Goal: Answer question/provide support: Share knowledge or assist other users

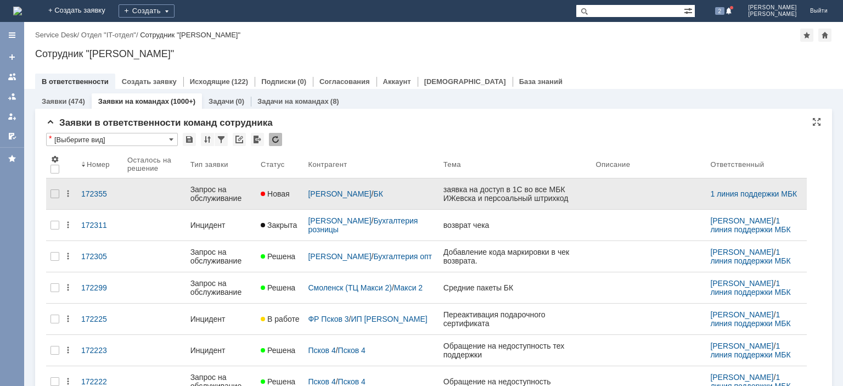
click at [227, 194] on div "Запрос на обслуживание" at bounding box center [220, 194] width 61 height 18
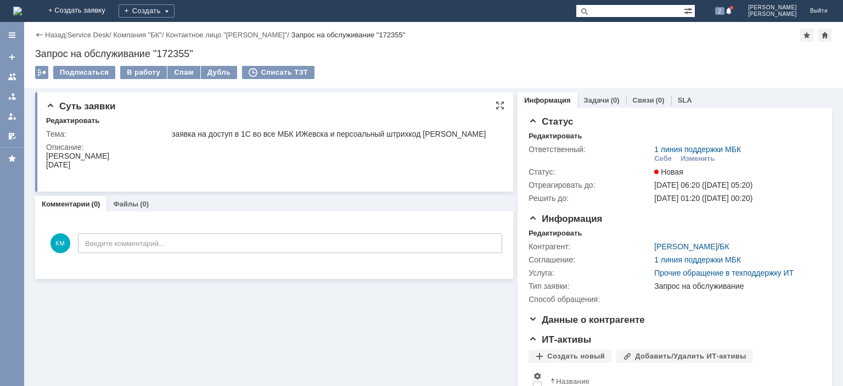
click at [65, 155] on div "[PERSON_NAME]" at bounding box center [77, 155] width 63 height 9
copy div "Волохова"
click at [357, 138] on div "заявка на доступ в 1С во все МБК ИЖевска и персоальный штрихкод [PERSON_NAME]" at bounding box center [335, 133] width 326 height 9
drag, startPoint x: 170, startPoint y: 156, endPoint x: 68, endPoint y: 156, distance: 101.5
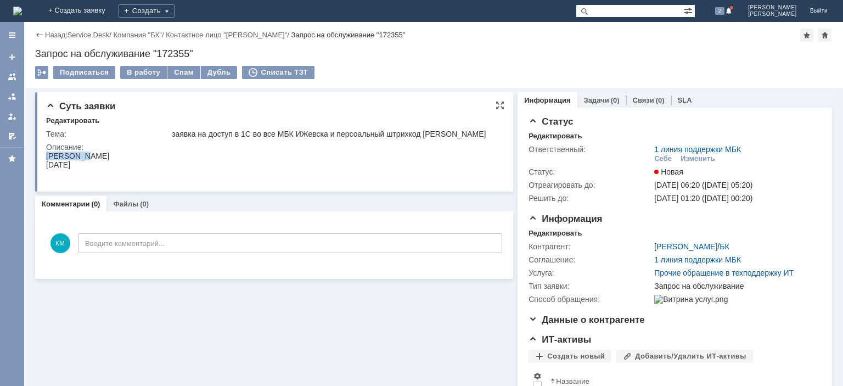
click at [46, 155] on html "Волохова Лариса Александровна 03.11.1971" at bounding box center [272, 164] width 453 height 26
copy div "[PERSON_NAME]"
click at [87, 162] on div "[DATE]" at bounding box center [77, 164] width 63 height 9
drag, startPoint x: 84, startPoint y: 165, endPoint x: 79, endPoint y: 328, distance: 163.0
click at [46, 168] on html "Волохова Лариса Александровна 03.11.1971" at bounding box center [272, 164] width 453 height 26
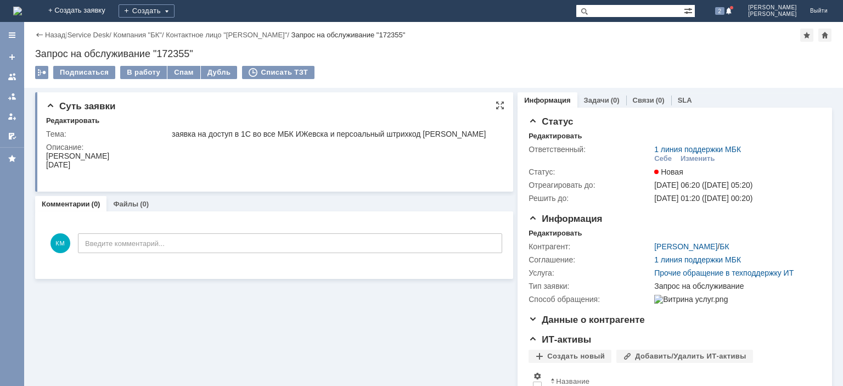
copy div "[DATE]"
click at [138, 75] on div "В работу" at bounding box center [143, 72] width 47 height 13
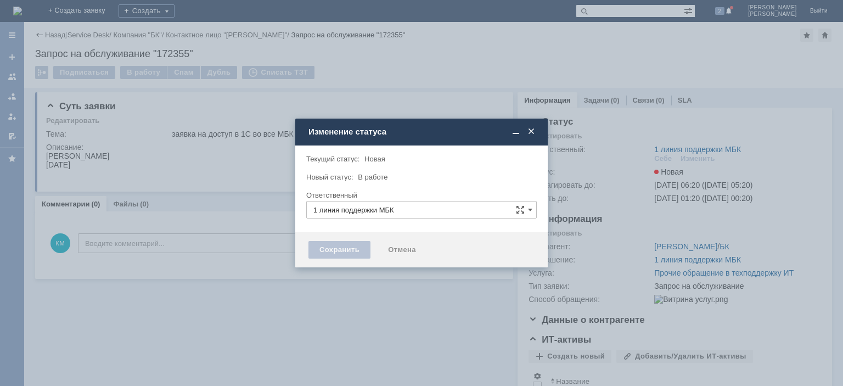
type input "[PERSON_NAME]"
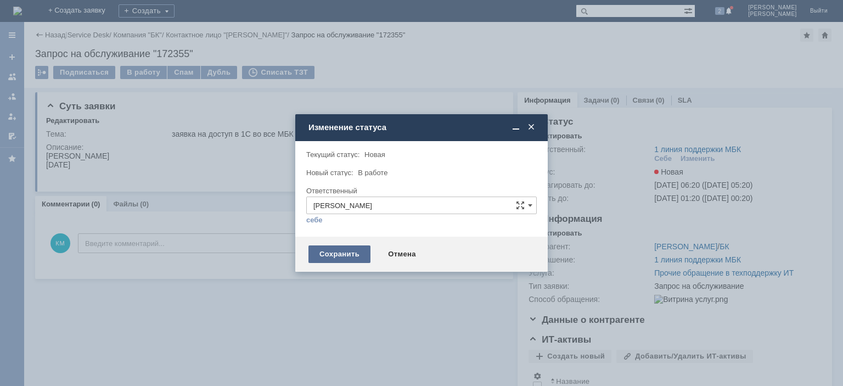
click at [336, 250] on div "Сохранить" at bounding box center [339, 254] width 62 height 18
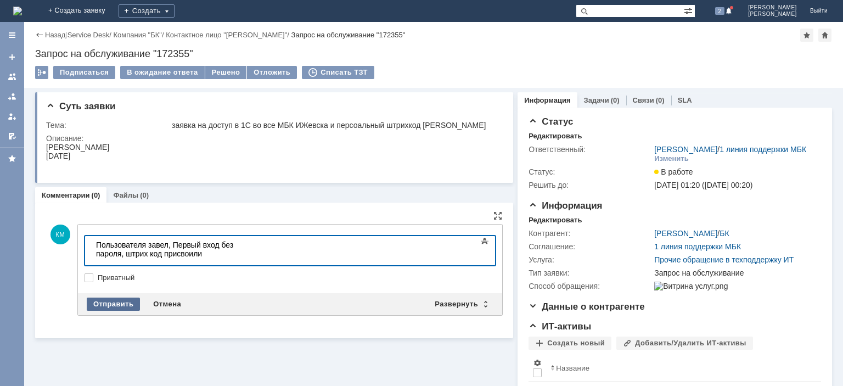
click at [117, 306] on div "Отправить" at bounding box center [113, 303] width 53 height 13
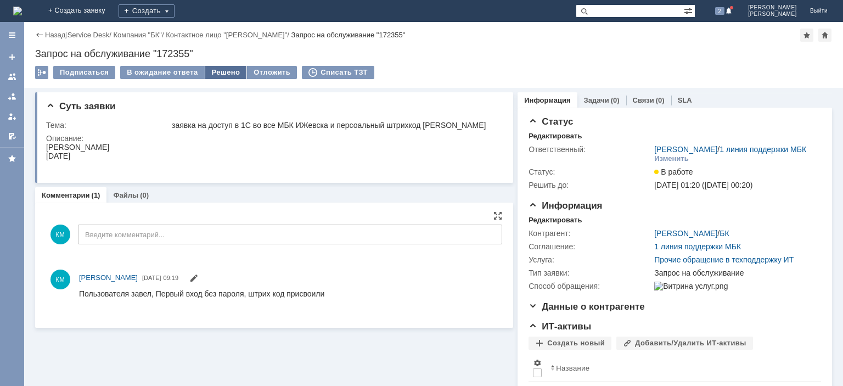
click at [225, 75] on div "Решено" at bounding box center [226, 72] width 42 height 13
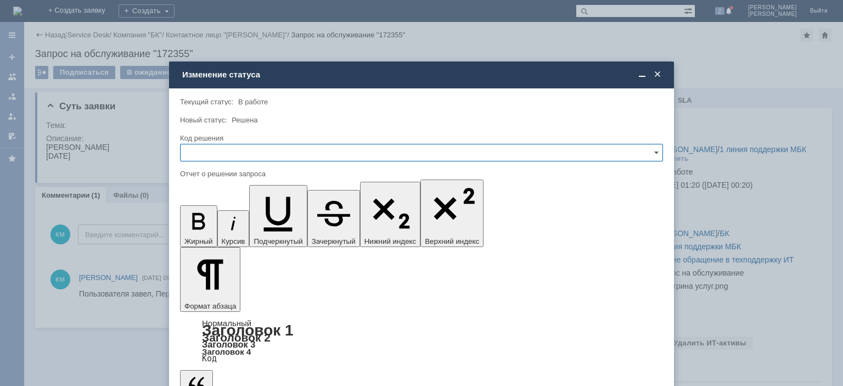
click at [229, 157] on input "text" at bounding box center [421, 153] width 483 height 18
click at [207, 227] on span "Решено" at bounding box center [421, 227] width 469 height 9
type input "Решено"
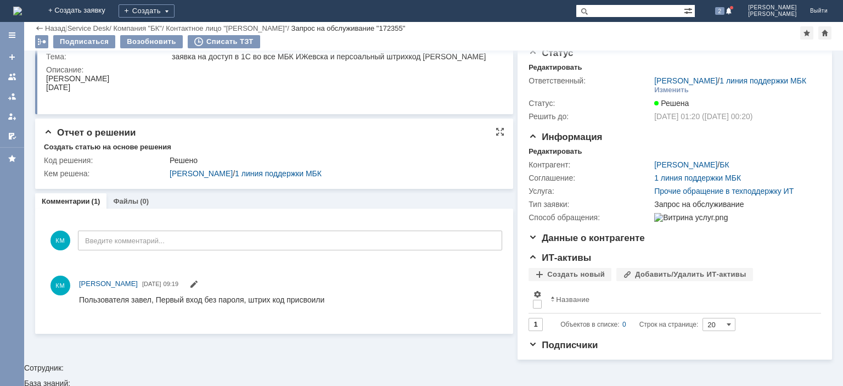
scroll to position [25, 0]
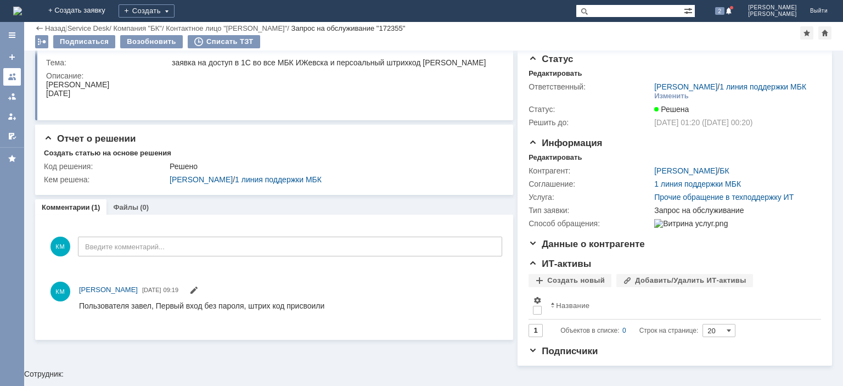
click at [12, 78] on div at bounding box center [12, 76] width 9 height 9
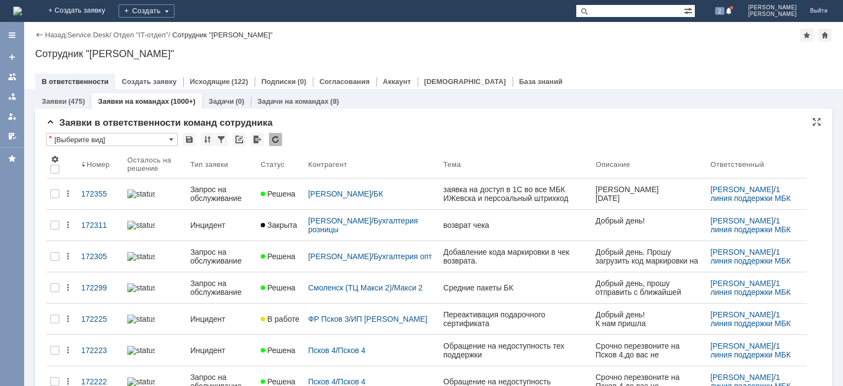
click at [279, 138] on div at bounding box center [275, 139] width 13 height 13
click at [278, 139] on div at bounding box center [275, 139] width 13 height 13
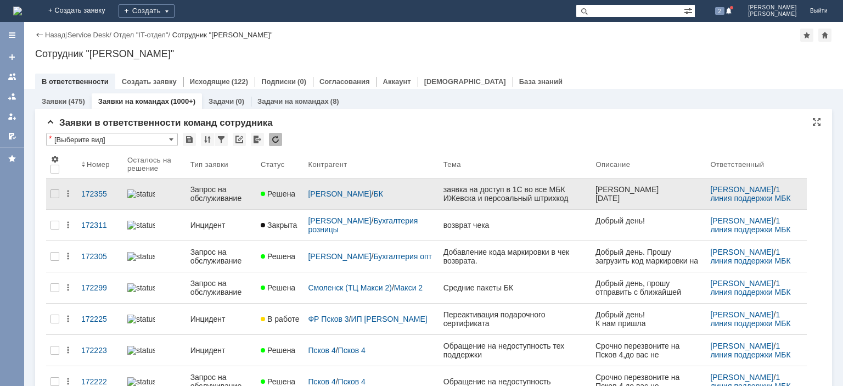
click at [210, 191] on div "Запрос на обслуживание" at bounding box center [220, 194] width 61 height 18
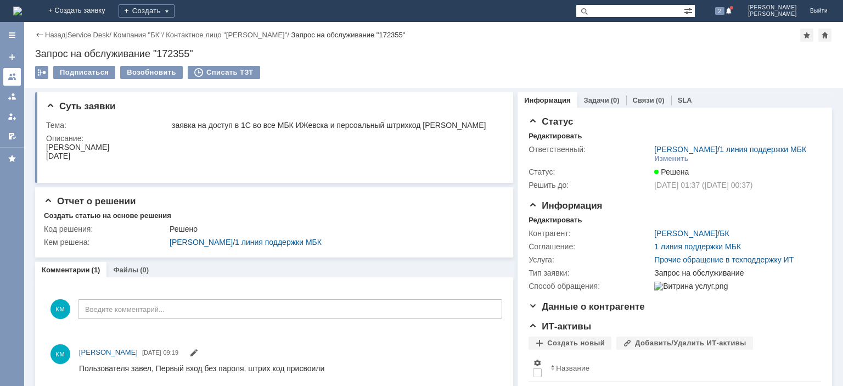
click at [16, 77] on div at bounding box center [12, 76] width 9 height 9
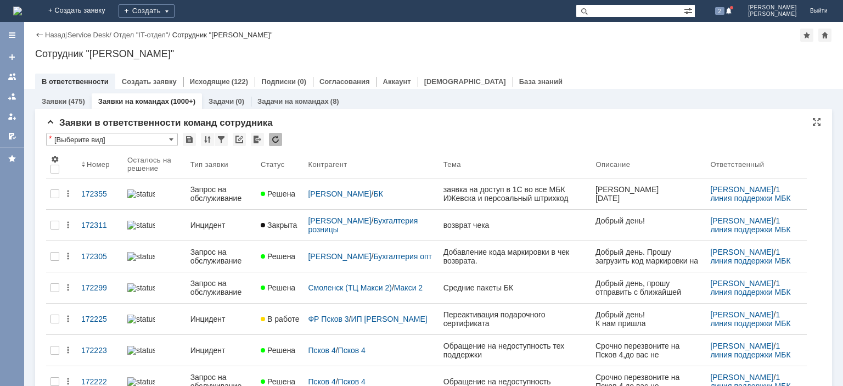
click at [277, 139] on div at bounding box center [275, 139] width 13 height 13
click at [276, 139] on div at bounding box center [275, 139] width 13 height 13
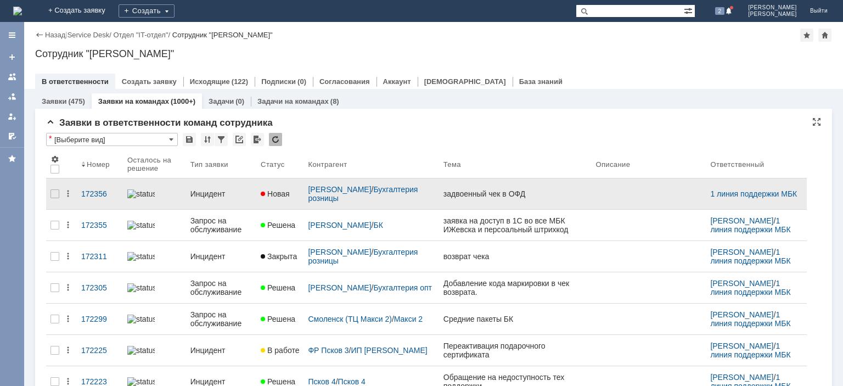
click at [212, 189] on div "Инцидент" at bounding box center [220, 193] width 61 height 9
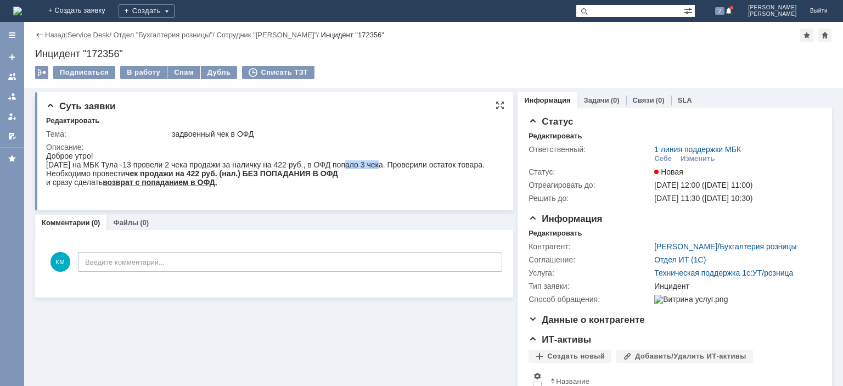
drag, startPoint x: 337, startPoint y: 166, endPoint x: 376, endPoint y: 168, distance: 39.6
click at [376, 168] on div "[DATE] на МБК Тула -13 провели 2 чека продажи за наличку на 422 руб., в ОФД поп…" at bounding box center [265, 164] width 438 height 9
drag, startPoint x: 111, startPoint y: 184, endPoint x: 341, endPoint y: 181, distance: 229.9
click at [341, 178] on div "Необходимо провести чек продажи на 422 руб. (нал.) БЕЗ ПОПАДАНИЯ В ОФД" at bounding box center [265, 173] width 438 height 9
drag, startPoint x: 65, startPoint y: 192, endPoint x: 122, endPoint y: 193, distance: 57.1
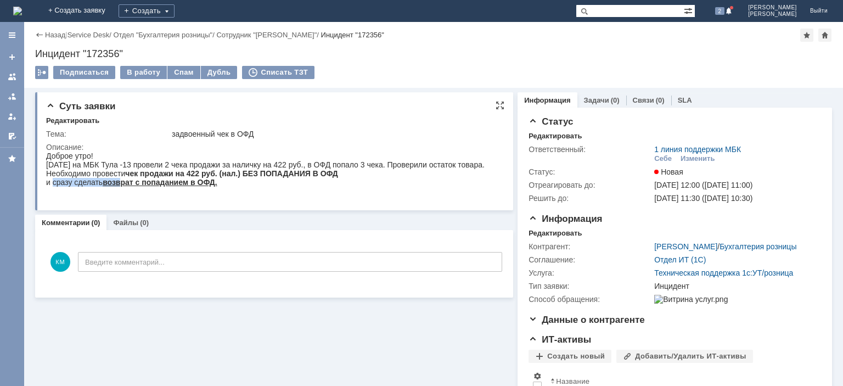
click at [122, 187] on div "и сразу сделать возврат с попаданием в ОФД." at bounding box center [265, 182] width 438 height 9
click at [143, 74] on div "В работу" at bounding box center [143, 72] width 47 height 13
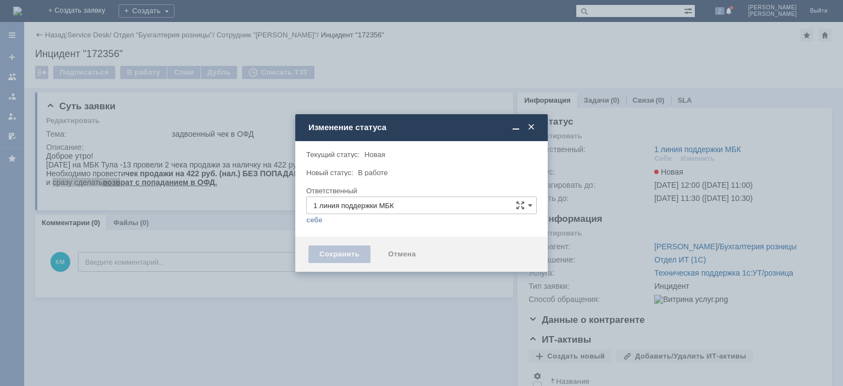
type input "[PERSON_NAME]"
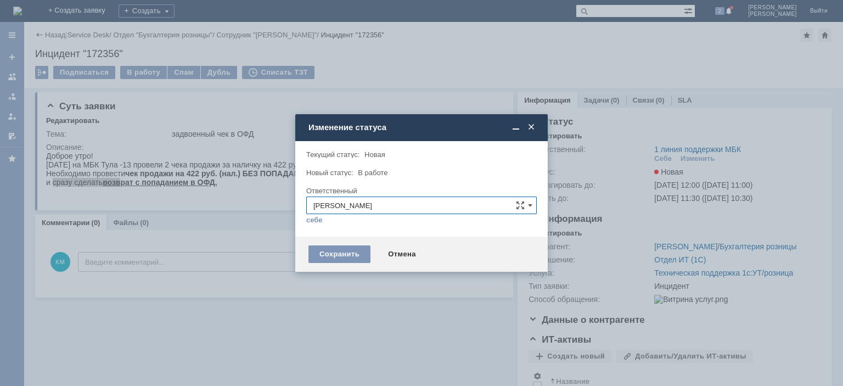
click at [530, 123] on span at bounding box center [531, 127] width 11 height 10
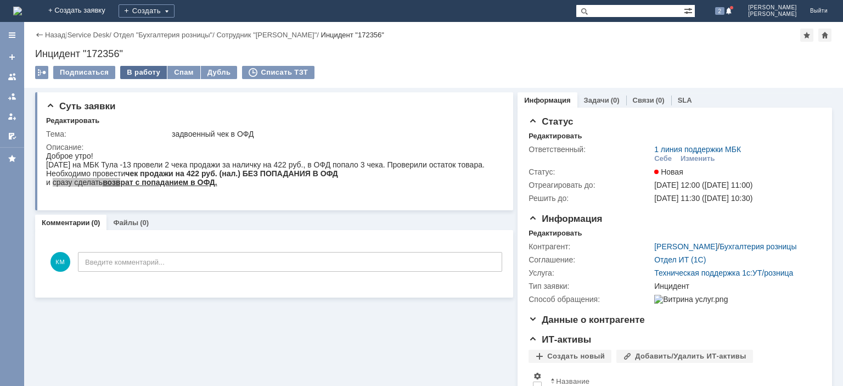
click at [139, 75] on div "В работу" at bounding box center [143, 72] width 47 height 13
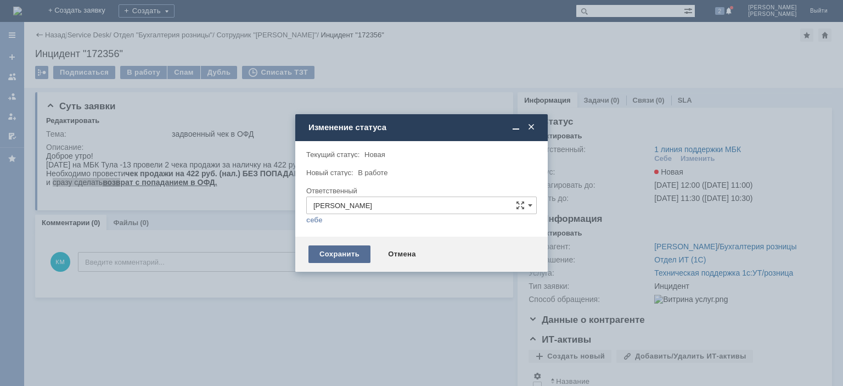
click at [344, 253] on div "Сохранить" at bounding box center [339, 254] width 62 height 18
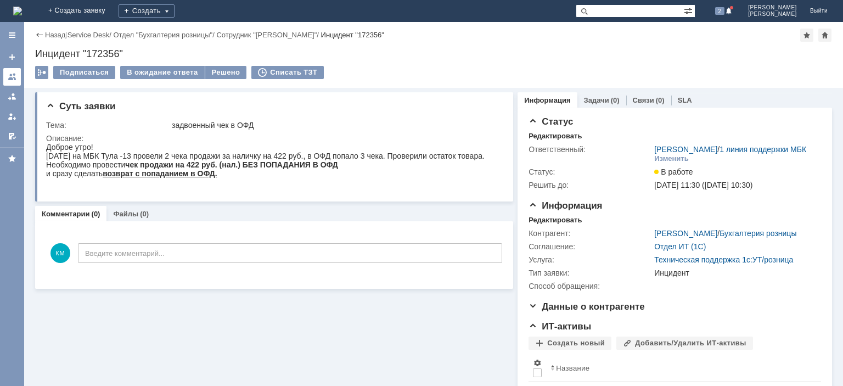
click at [11, 81] on div at bounding box center [12, 76] width 9 height 9
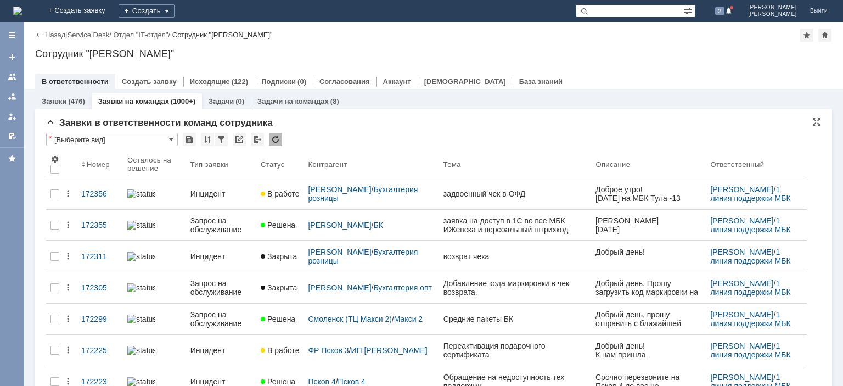
paste input "172176"
type input "172176"
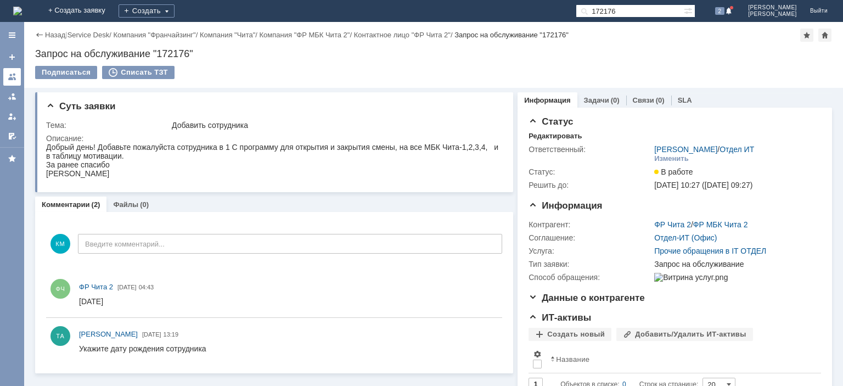
click at [17, 77] on link at bounding box center [12, 77] width 18 height 18
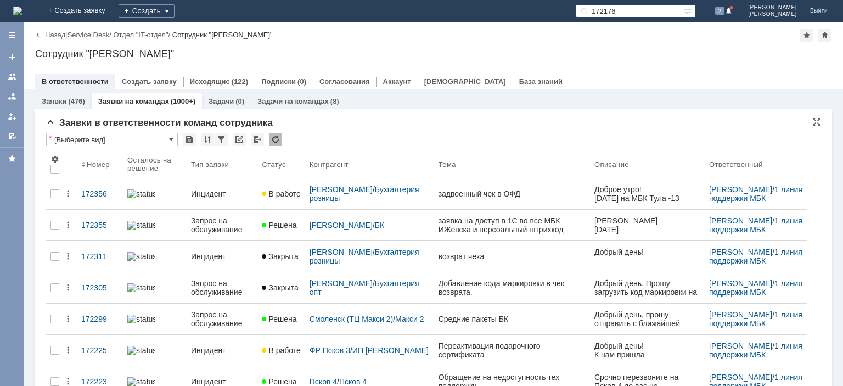
click at [279, 139] on div at bounding box center [275, 139] width 13 height 13
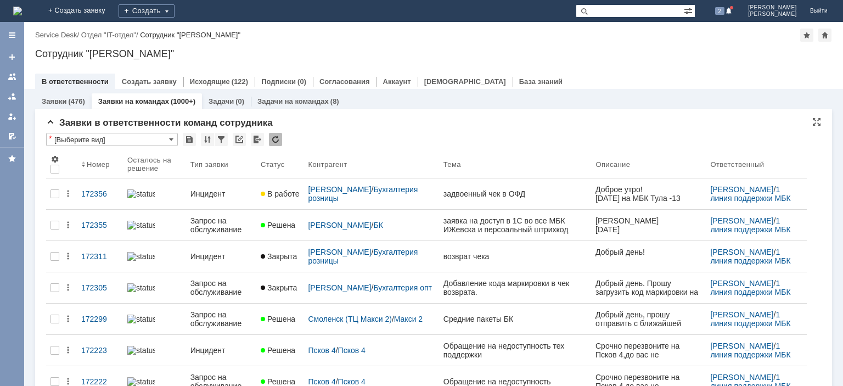
click at [278, 137] on div at bounding box center [275, 139] width 13 height 13
click at [269, 135] on div at bounding box center [275, 139] width 13 height 13
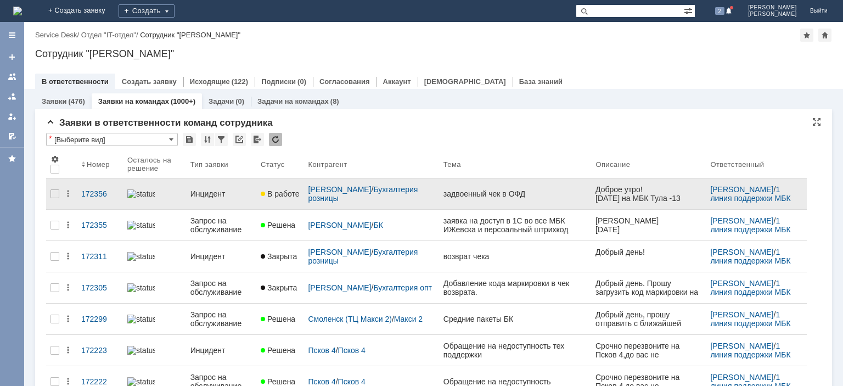
click at [219, 191] on div "Инцидент" at bounding box center [220, 193] width 61 height 9
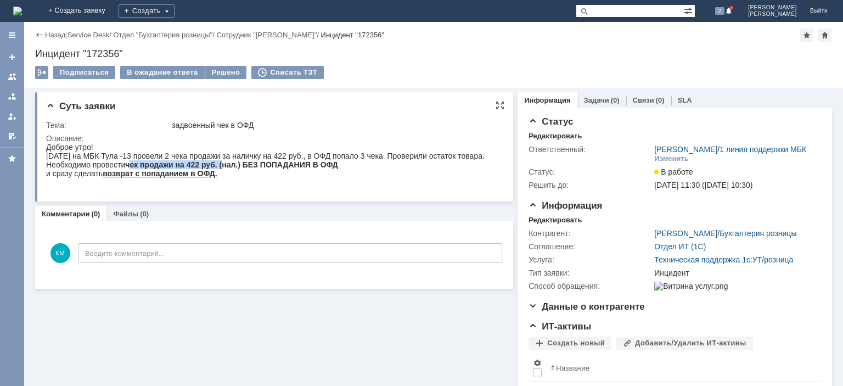
drag, startPoint x: 133, startPoint y: 173, endPoint x: 278, endPoint y: 332, distance: 214.4
click at [225, 169] on strong "чек продажи на 422 руб. (нал.) БЕЗ ПОПАДАНИЯ В ОФД" at bounding box center [231, 164] width 213 height 9
click at [360, 77] on div "Подписаться В ожидание ответа Решено Списать ТЗТ" at bounding box center [433, 77] width 797 height 23
click at [622, 12] on input "text" at bounding box center [630, 10] width 108 height 13
type input "тула 13"
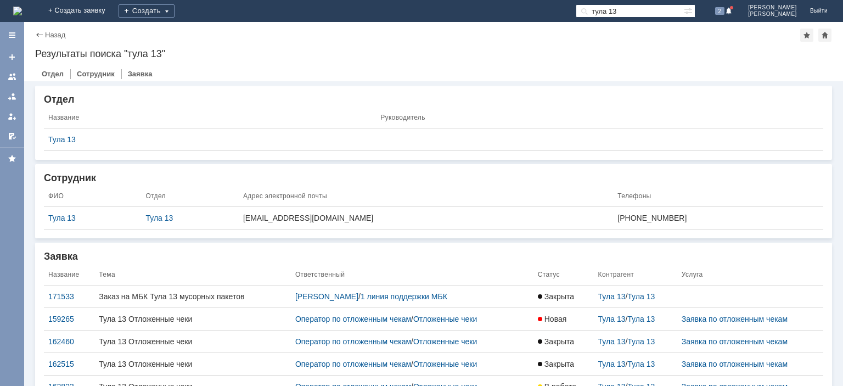
click at [451, 185] on th "Адрес электронной почты" at bounding box center [426, 195] width 374 height 21
drag, startPoint x: 605, startPoint y: 213, endPoint x: 666, endPoint y: 232, distance: 64.2
click at [666, 229] on div "ФИО Отдел Адрес электронной почты Телефоны Тула 13 Тула 13 [EMAIL_ADDRESS][DOMA…" at bounding box center [433, 207] width 779 height 44
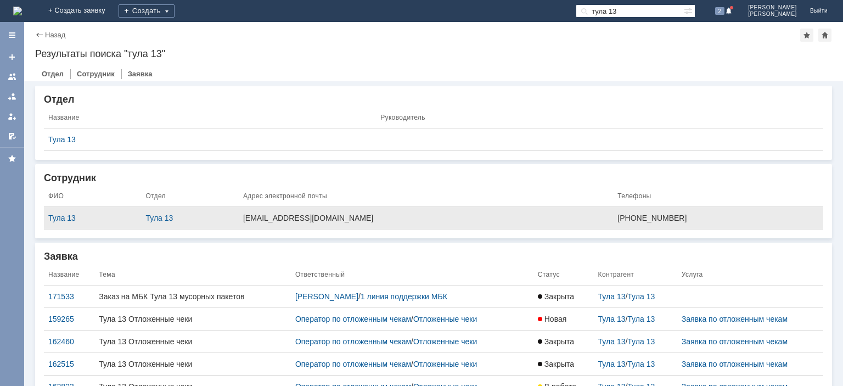
copy link
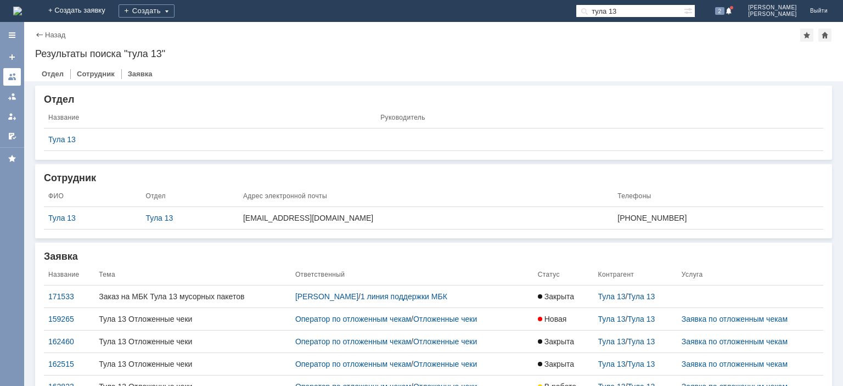
click at [12, 76] on div at bounding box center [12, 76] width 9 height 9
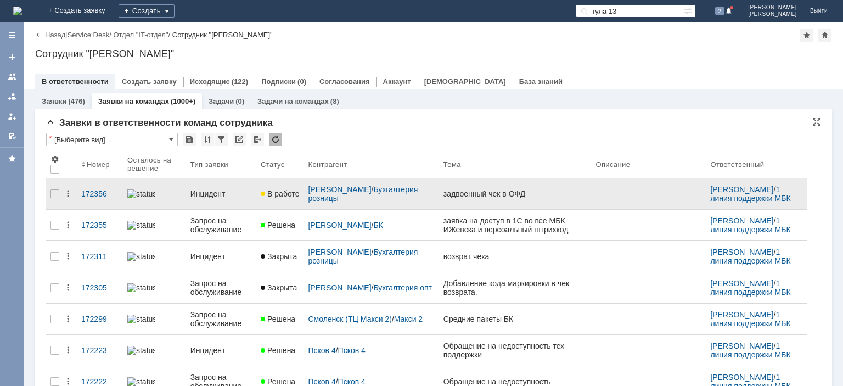
click at [205, 190] on div "Инцидент" at bounding box center [220, 193] width 61 height 9
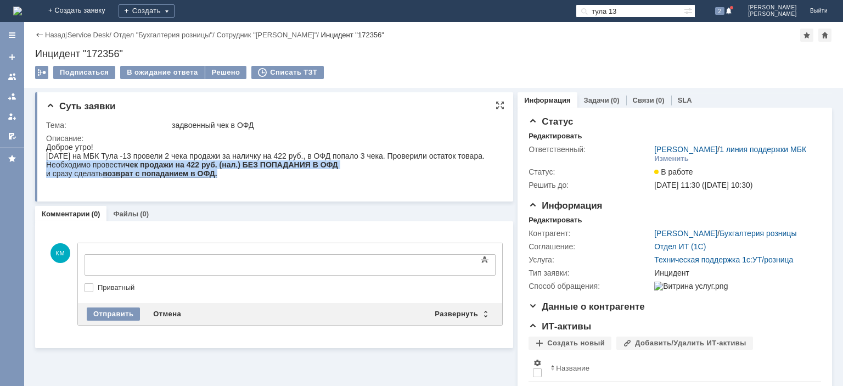
drag, startPoint x: 177, startPoint y: 185, endPoint x: 91, endPoint y: 319, distance: 159.6
click at [46, 177] on html "Доброе утро! [DATE] на МБК Тула -13 провели 2 чека продажи за наличку на 422 ру…" at bounding box center [272, 160] width 453 height 35
copy body "Необходимо провести чек продажи на 422 руб. (нал.) БЕЗ ПОПАДАНИЯ В ОФД и сразу …"
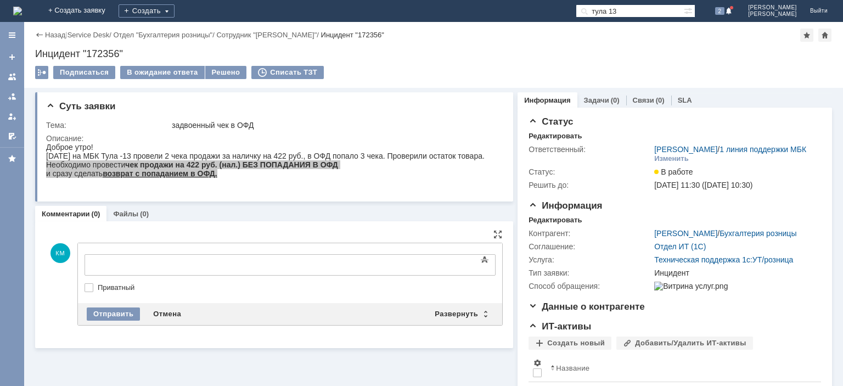
click at [114, 259] on body at bounding box center [174, 264] width 165 height 19
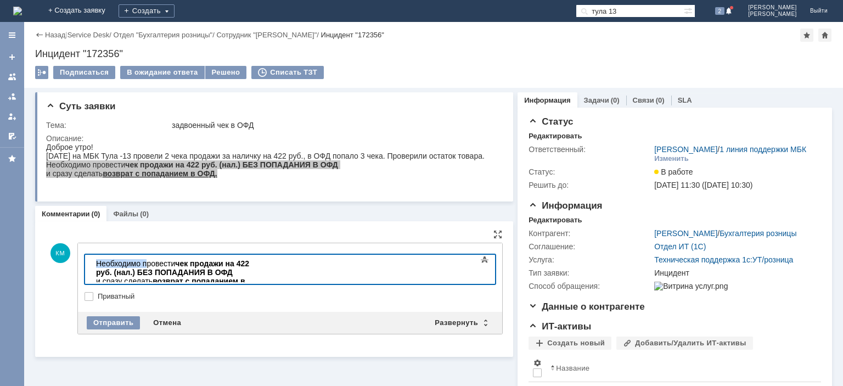
drag, startPoint x: 146, startPoint y: 263, endPoint x: 68, endPoint y: 266, distance: 77.9
click at [92, 266] on html "Необходимо провести чек продажи на 422 руб. (нал.) БЕЗ ПОПАДАНИЯ В ОФД и сразу …" at bounding box center [174, 277] width 165 height 44
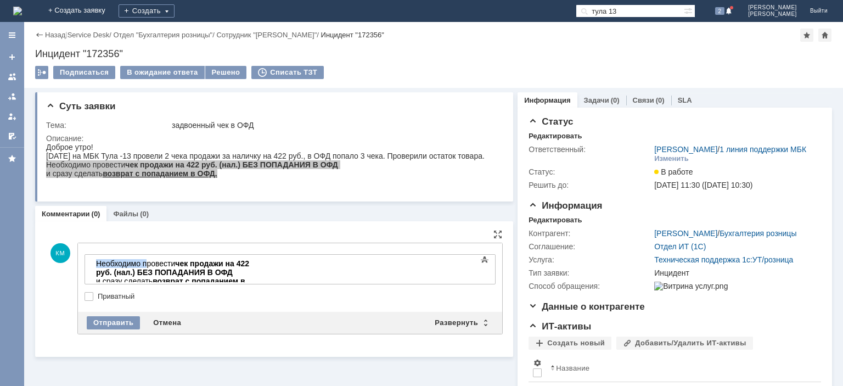
click at [140, 263] on div "Необходимо провести чек продажи на 422 руб. (нал.) БЕЗ ПОПАДАНИЯ В ОФД" at bounding box center [174, 268] width 156 height 18
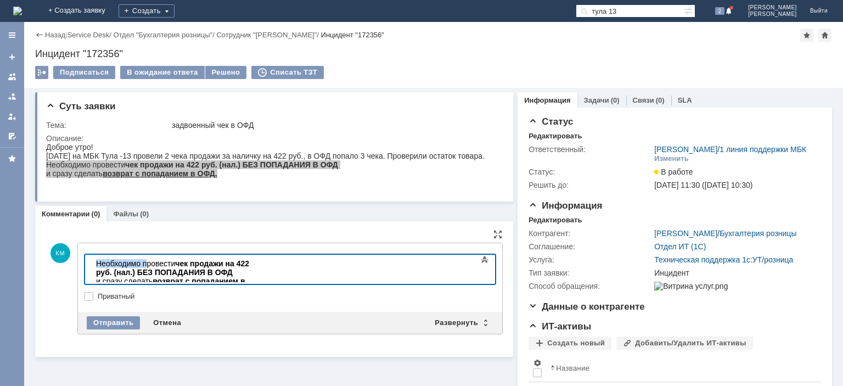
drag, startPoint x: 146, startPoint y: 263, endPoint x: 96, endPoint y: 263, distance: 50.5
click at [96, 263] on div "Необходимо провести чек продажи на 422 руб. (нал.) БЕЗ ПОПАДАНИЯ В ОФД" at bounding box center [174, 268] width 156 height 18
drag, startPoint x: 128, startPoint y: 273, endPoint x: 90, endPoint y: 279, distance: 38.8
click at [92, 279] on html "Провели чек продажи на 422 руб. (нал.) БЕЗ ПОПАДАНИЯ В ОФД и сразу сделать возв…" at bounding box center [174, 277] width 165 height 44
click at [247, 277] on div "Сделать возврат с попаданием в ОФД." at bounding box center [174, 281] width 156 height 9
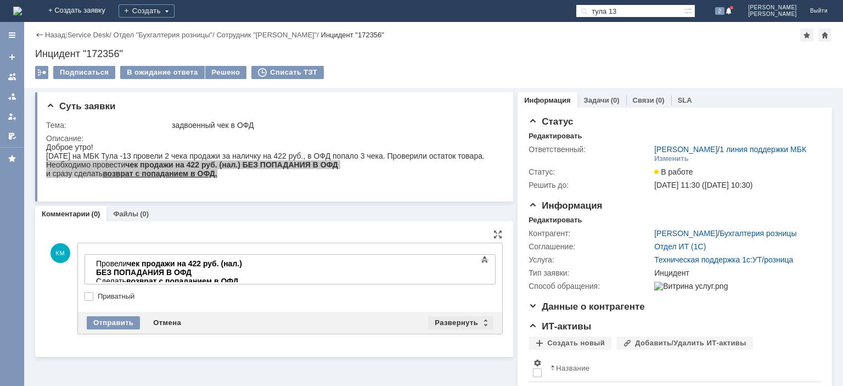
click at [442, 318] on div "Развернуть" at bounding box center [460, 322] width 65 height 13
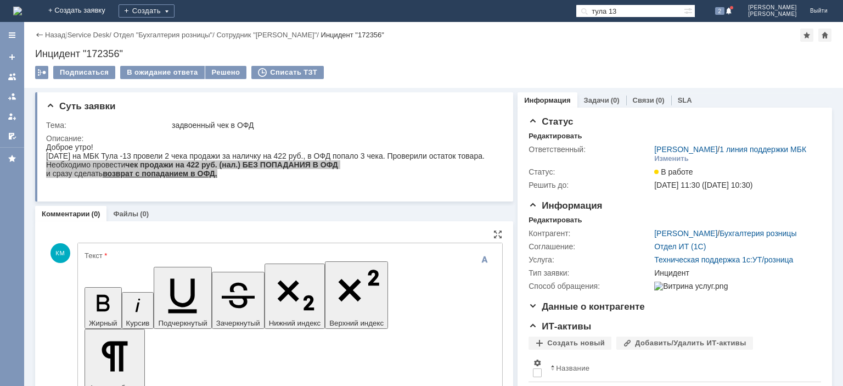
drag, startPoint x: 314, startPoint y: 2924, endPoint x: 37, endPoint y: 2905, distance: 277.8
click at [93, 289] on icon "button" at bounding box center [103, 303] width 29 height 29
click at [91, 289] on icon "button" at bounding box center [103, 303] width 29 height 29
click at [158, 271] on icon "button" at bounding box center [182, 292] width 49 height 49
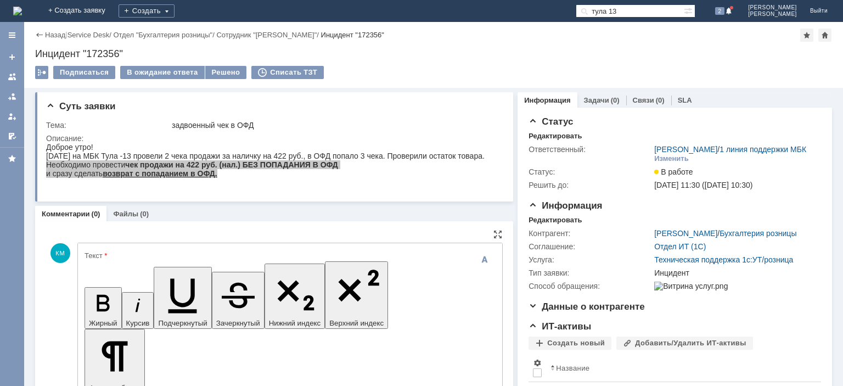
click at [158, 271] on icon "button" at bounding box center [182, 292] width 49 height 49
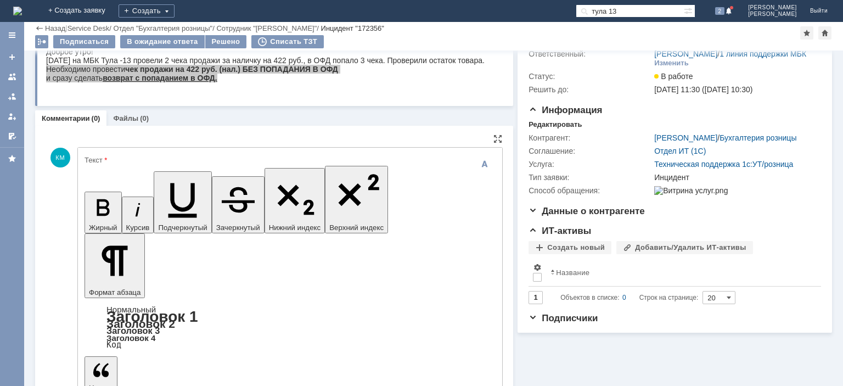
scroll to position [58, 0]
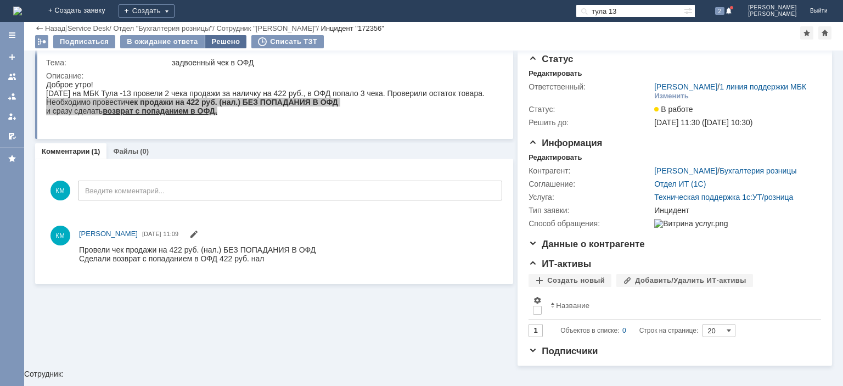
scroll to position [0, 0]
click at [214, 43] on div "Решено" at bounding box center [226, 41] width 42 height 13
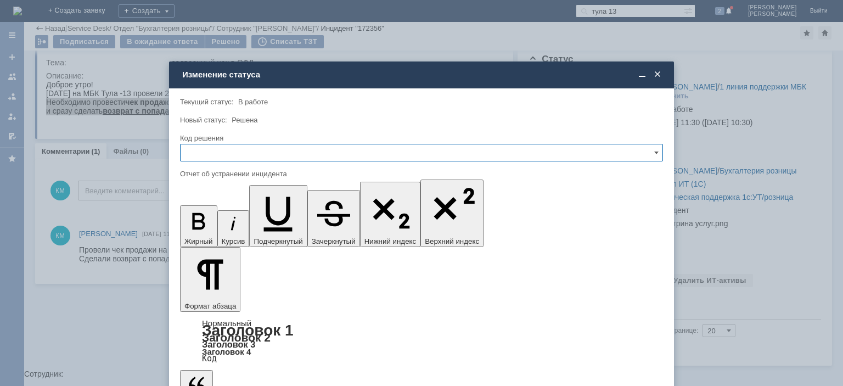
click at [205, 145] on input "text" at bounding box center [421, 153] width 483 height 18
click at [205, 230] on span "Решено" at bounding box center [421, 227] width 469 height 9
type input "Решено"
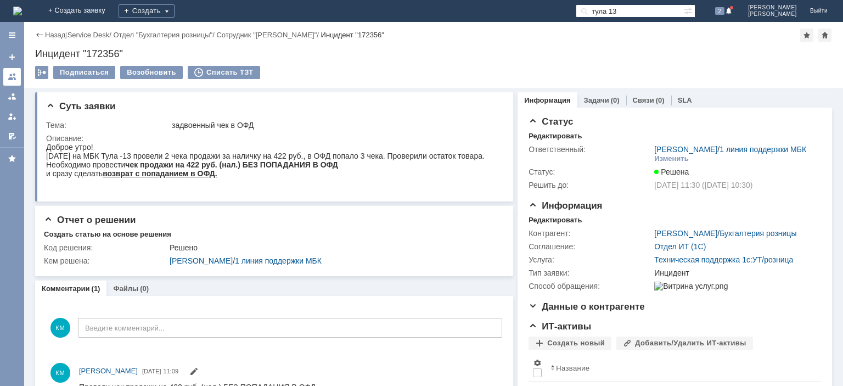
click at [10, 74] on div at bounding box center [12, 76] width 9 height 9
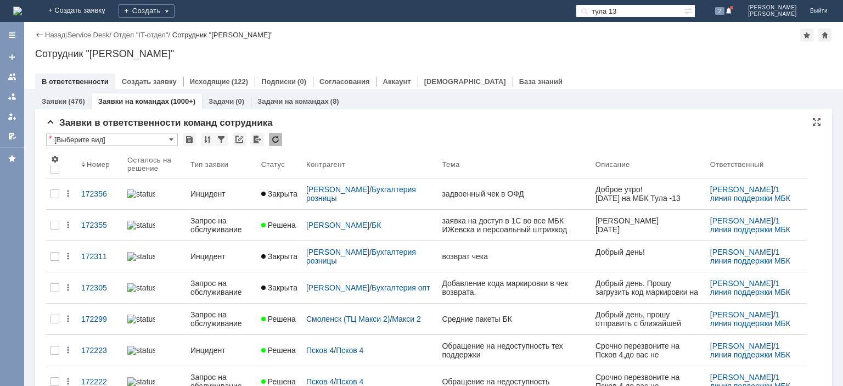
click at [275, 143] on div at bounding box center [275, 139] width 13 height 13
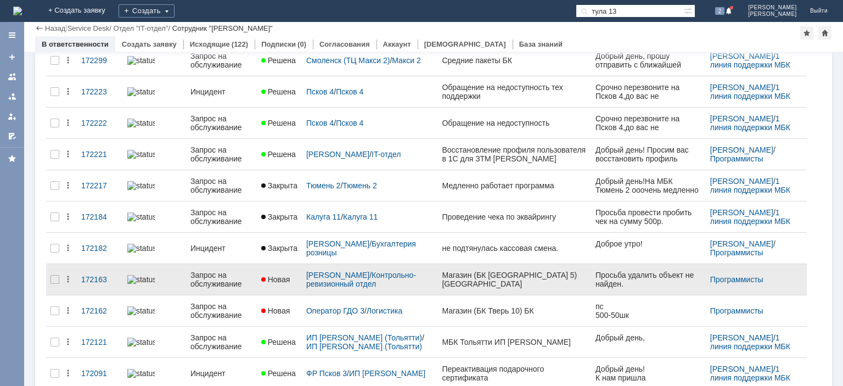
click at [223, 278] on div "Запрос на обслуживание" at bounding box center [221, 279] width 62 height 18
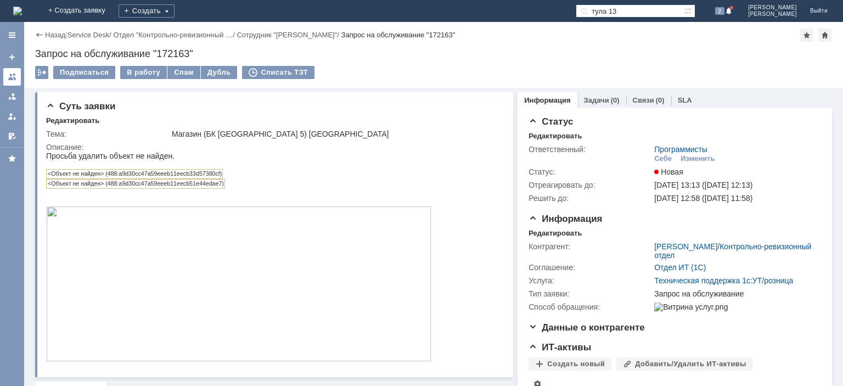
click at [8, 77] on link at bounding box center [12, 77] width 18 height 18
